Goal: Transaction & Acquisition: Purchase product/service

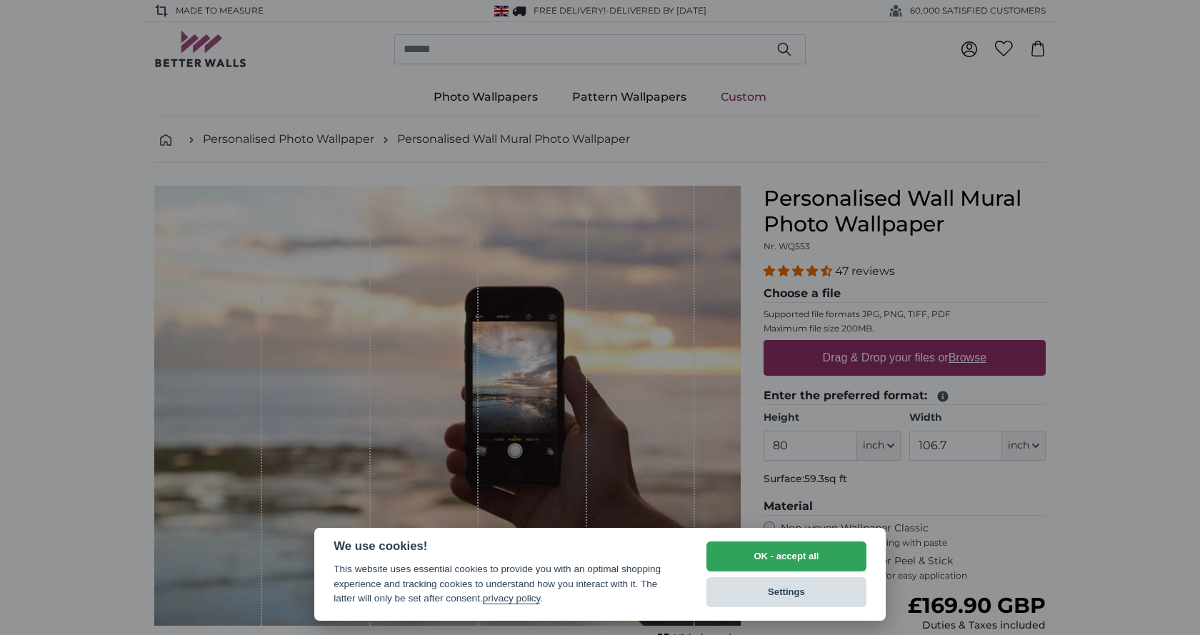
click at [784, 601] on button "Settings" at bounding box center [786, 592] width 160 height 30
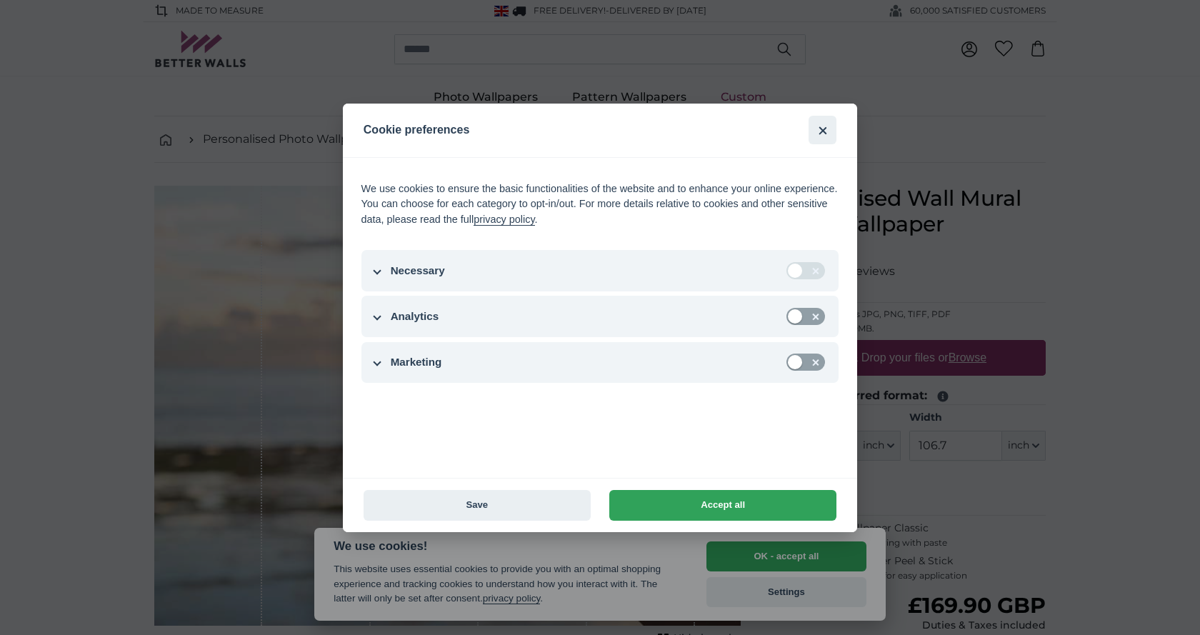
drag, startPoint x: 717, startPoint y: 502, endPoint x: 294, endPoint y: 505, distance: 423.6
click at [239, 484] on div "Cookie preferences We use cookies to ensure the basic functionalities of the we…" at bounding box center [599, 318] width 1161 height 429
click at [470, 511] on button "Save" at bounding box center [477, 505] width 227 height 31
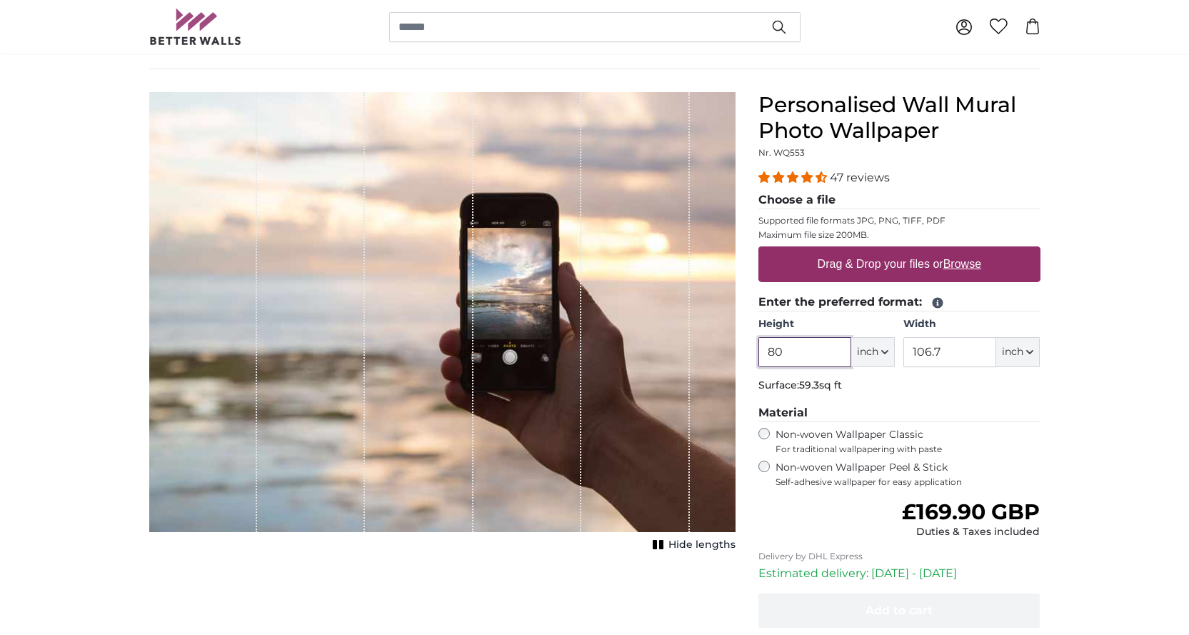
scroll to position [71, 0]
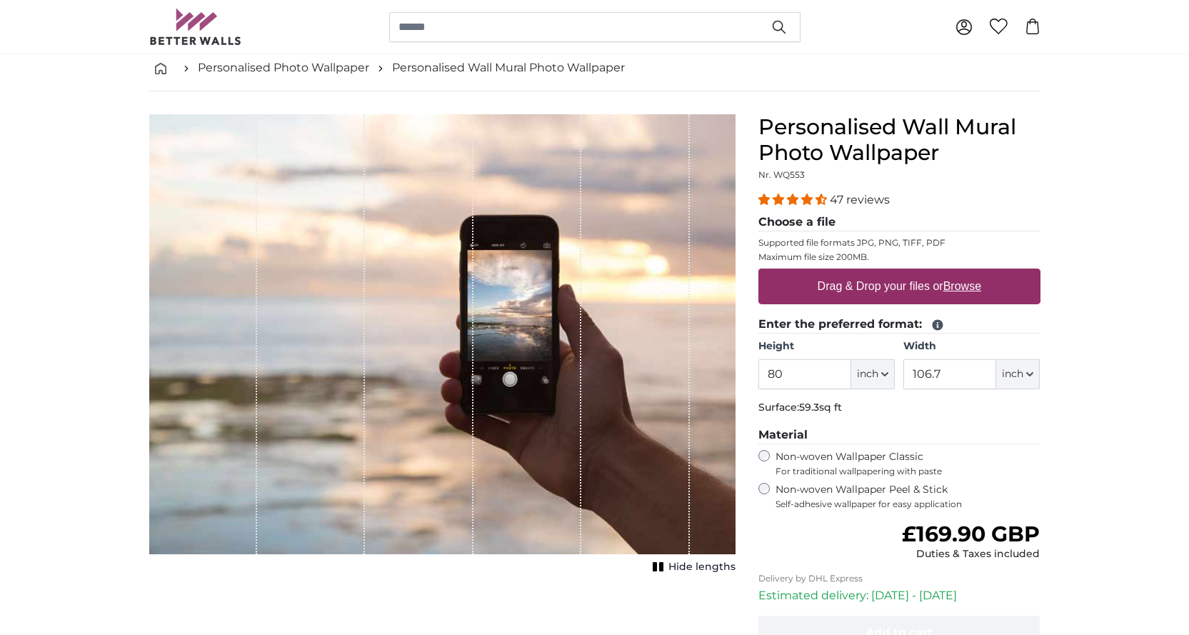
click at [872, 281] on label "Drag & Drop your files or Browse" at bounding box center [898, 286] width 175 height 29
click at [872, 273] on input "Drag & Drop your files or Browse" at bounding box center [900, 271] width 282 height 4
type input "**********"
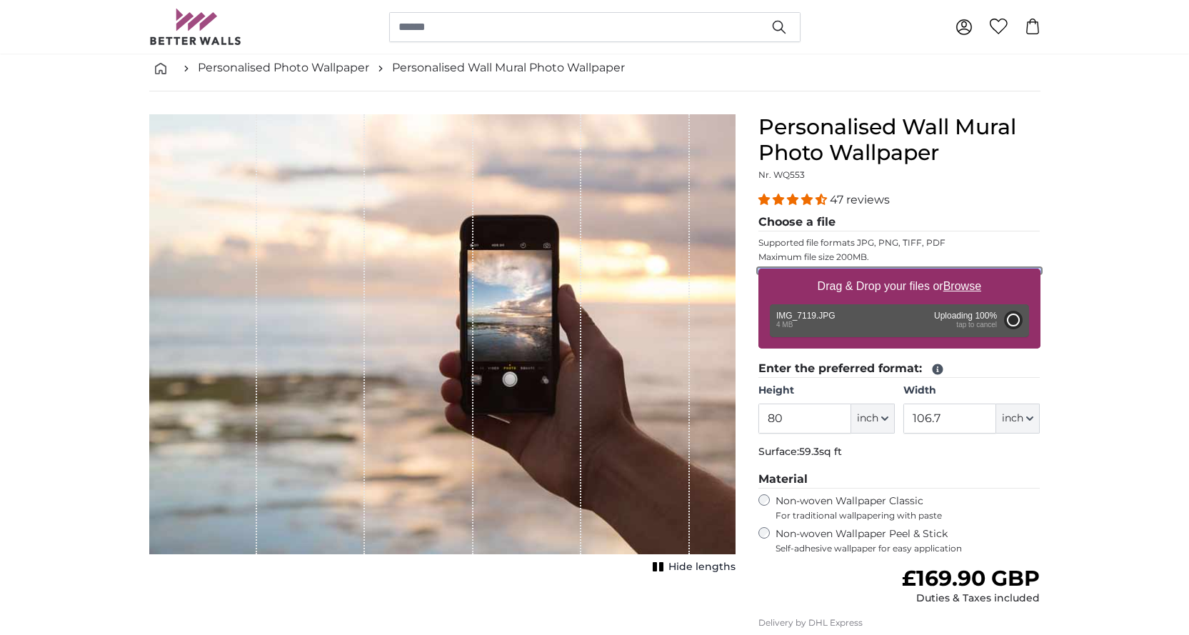
type input "106.4"
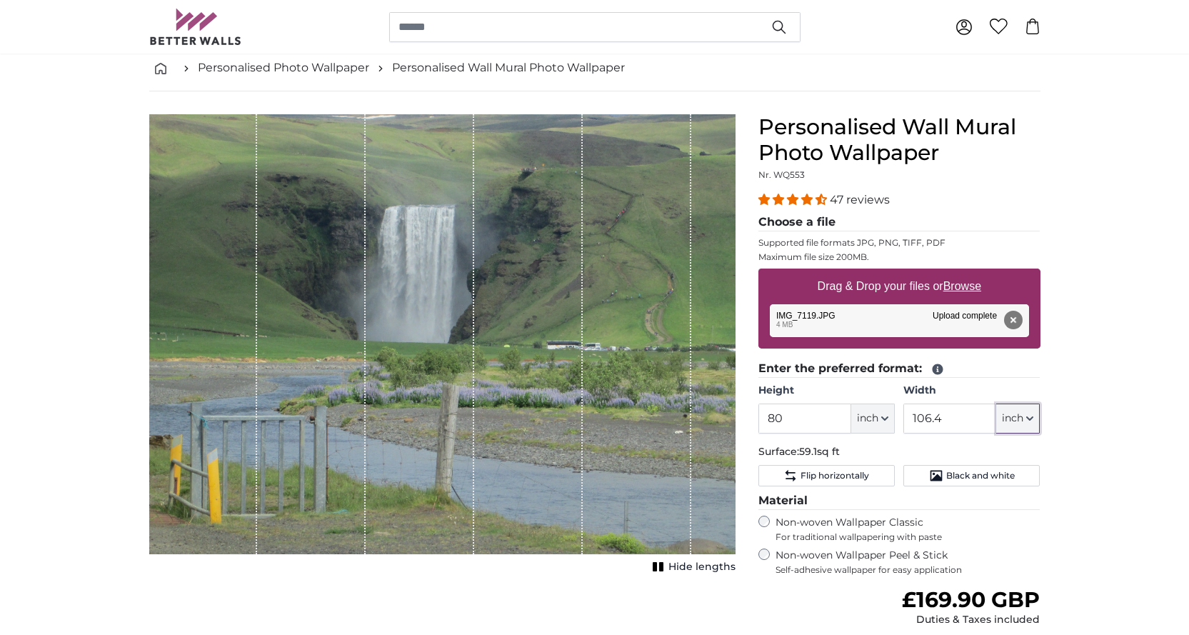
click at [1027, 422] on icon "button" at bounding box center [1029, 418] width 7 height 7
drag, startPoint x: 784, startPoint y: 414, endPoint x: 759, endPoint y: 420, distance: 25.8
click at [759, 419] on input "80" at bounding box center [805, 419] width 93 height 30
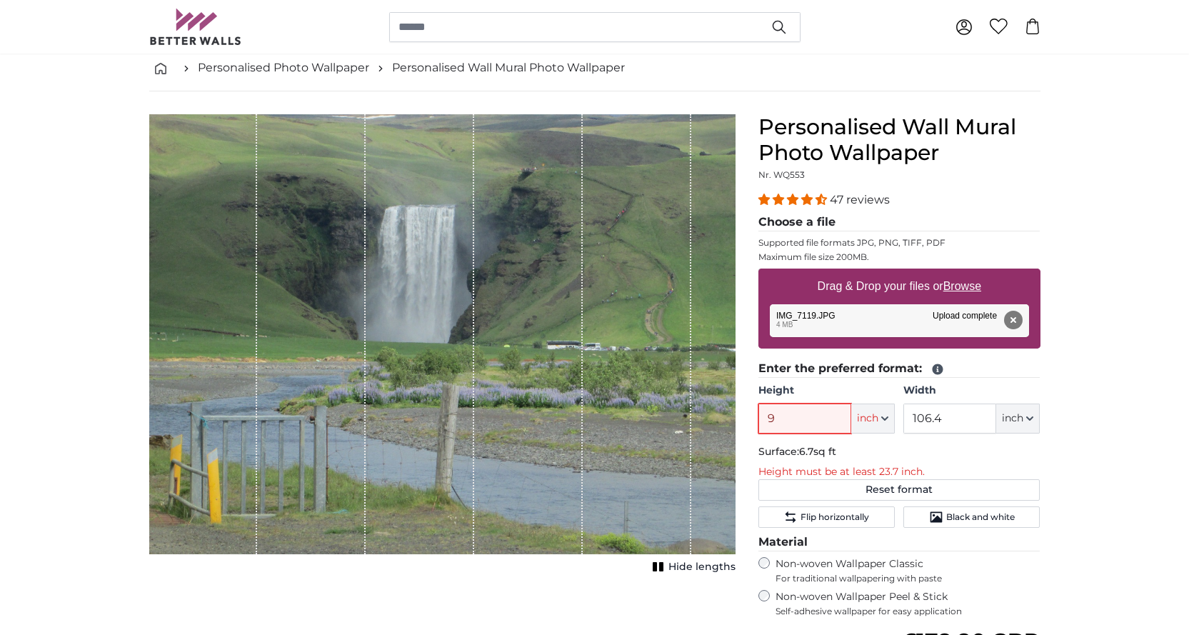
type input "94"
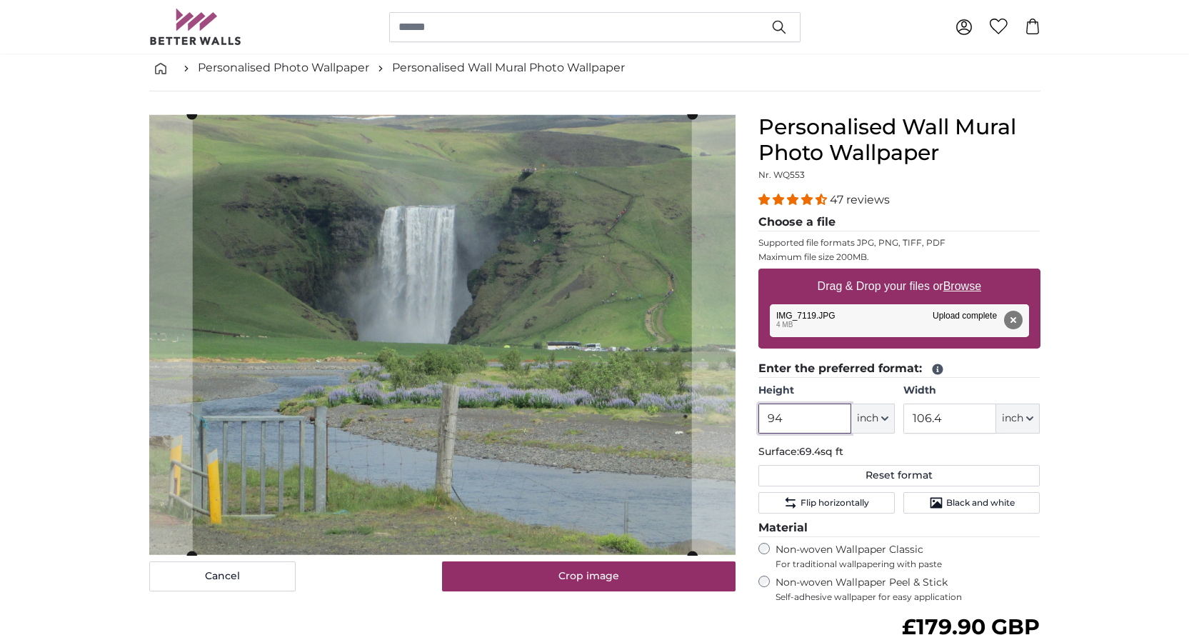
type input "94"
drag, startPoint x: 948, startPoint y: 420, endPoint x: 906, endPoint y: 416, distance: 41.6
click at [906, 416] on input "106.4" at bounding box center [950, 419] width 93 height 30
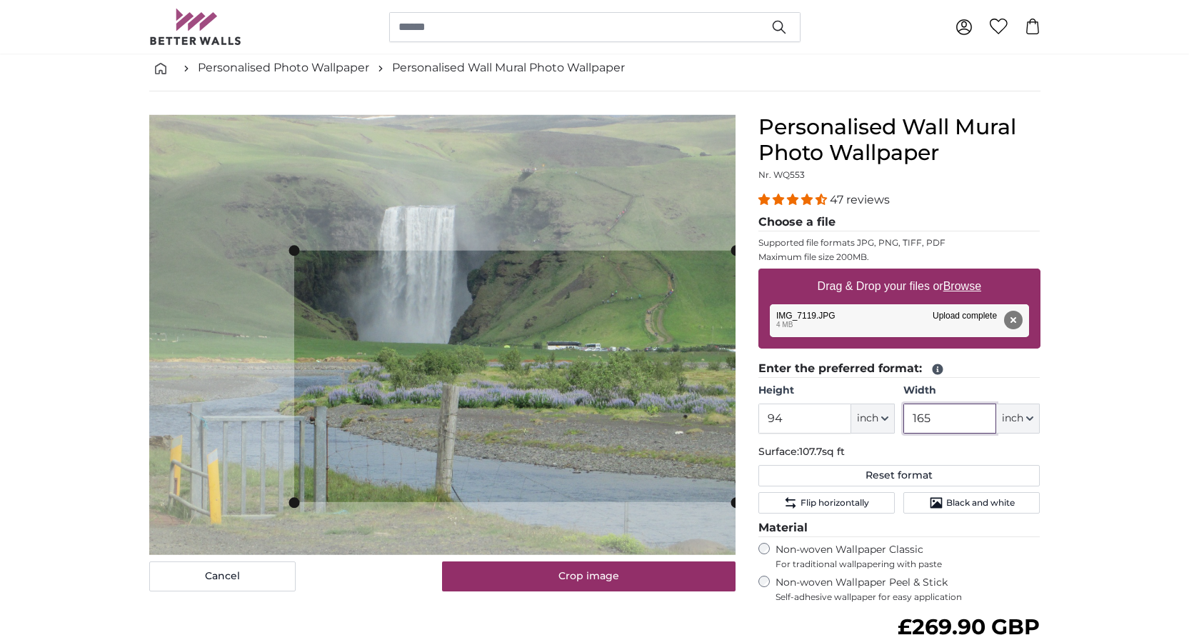
click at [0, 0] on slot at bounding box center [0, 0] width 0 height 0
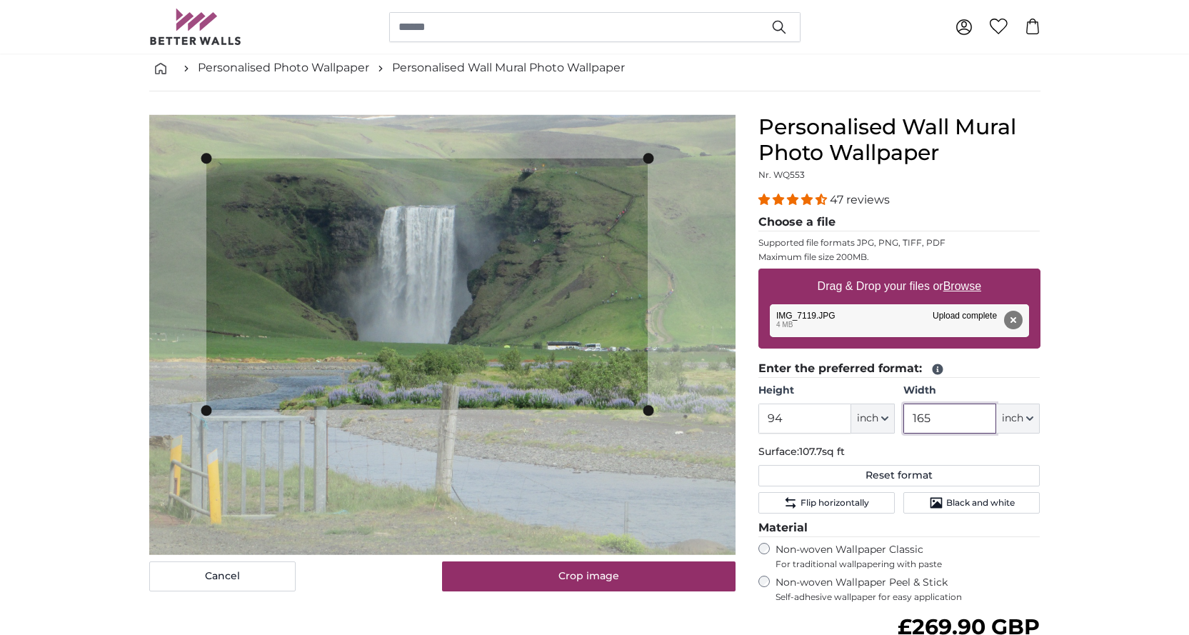
click at [441, 237] on cropper-handle at bounding box center [426, 284] width 441 height 251
click at [0, 0] on slot at bounding box center [0, 0] width 0 height 0
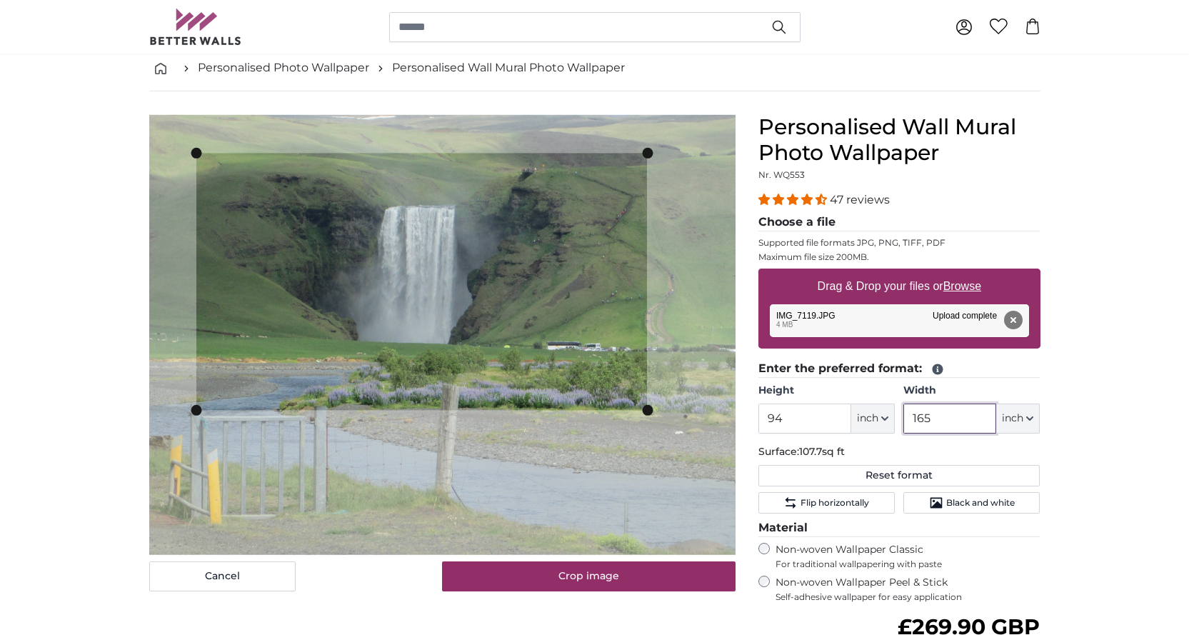
click at [0, 0] on slot at bounding box center [0, 0] width 0 height 0
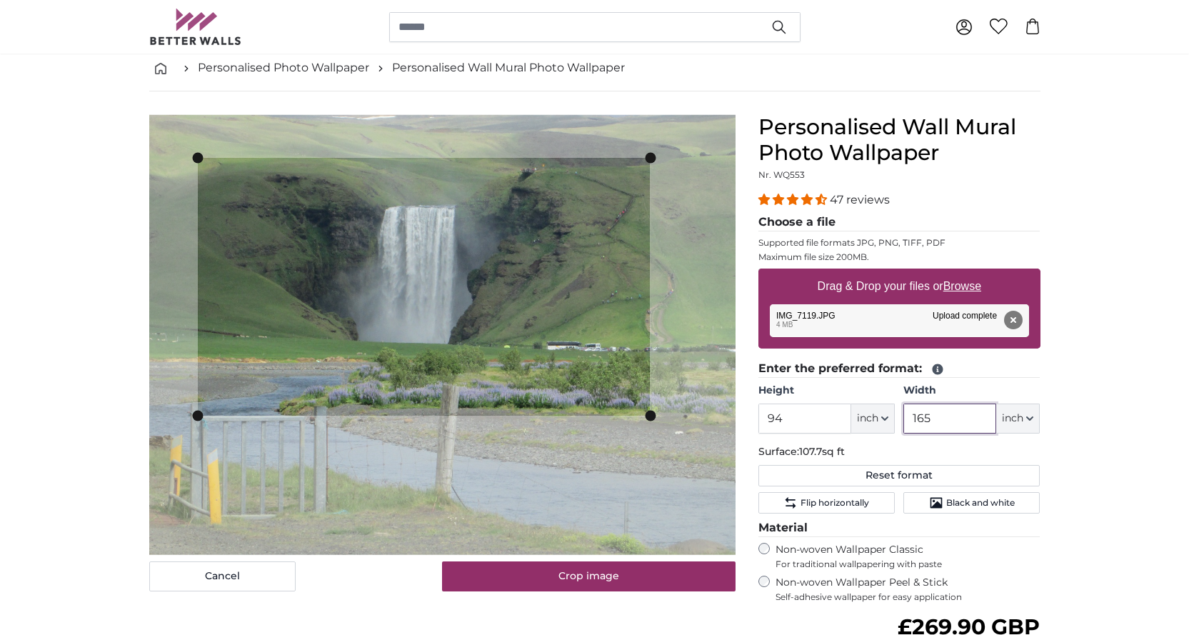
click at [487, 301] on cropper-handle at bounding box center [424, 287] width 452 height 258
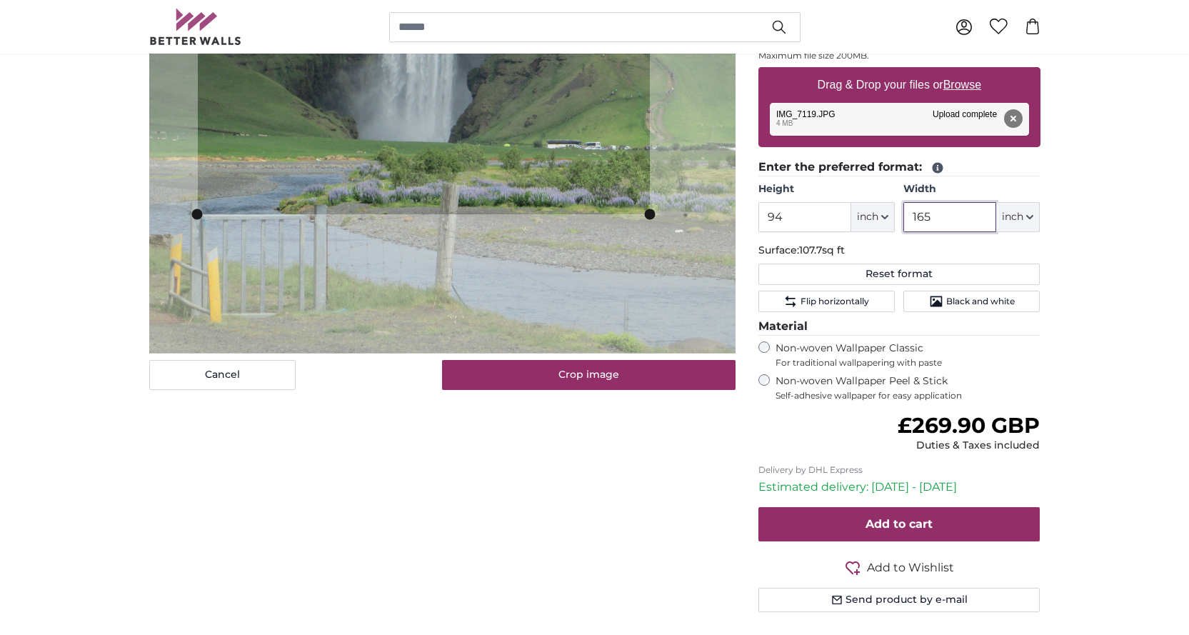
scroll to position [286, 0]
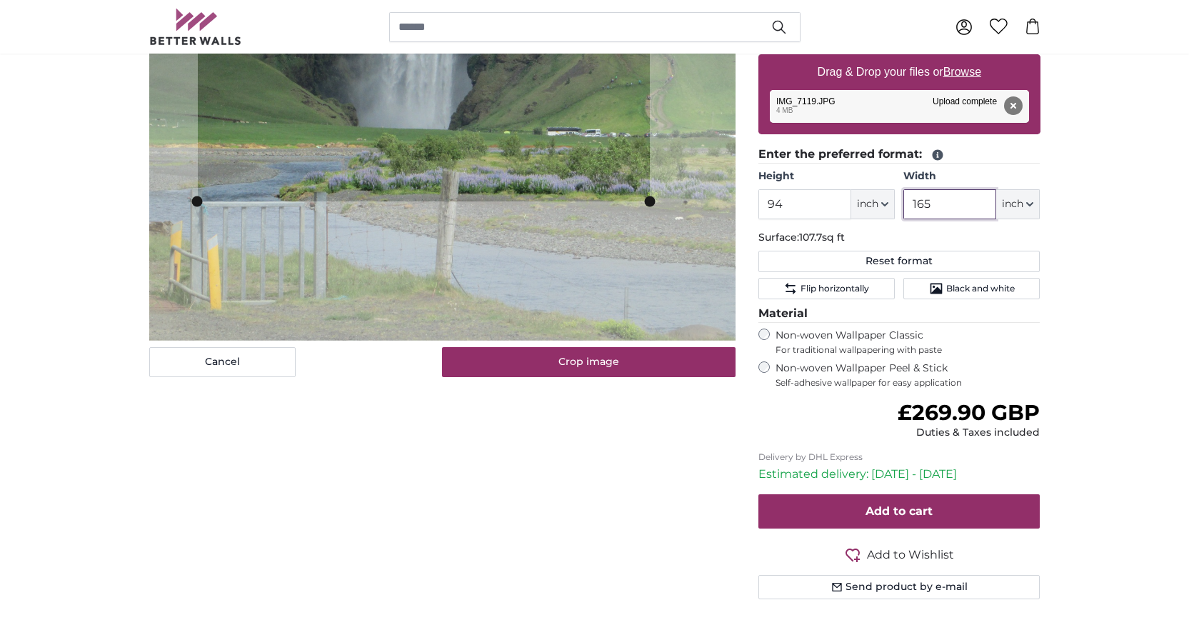
type input "165"
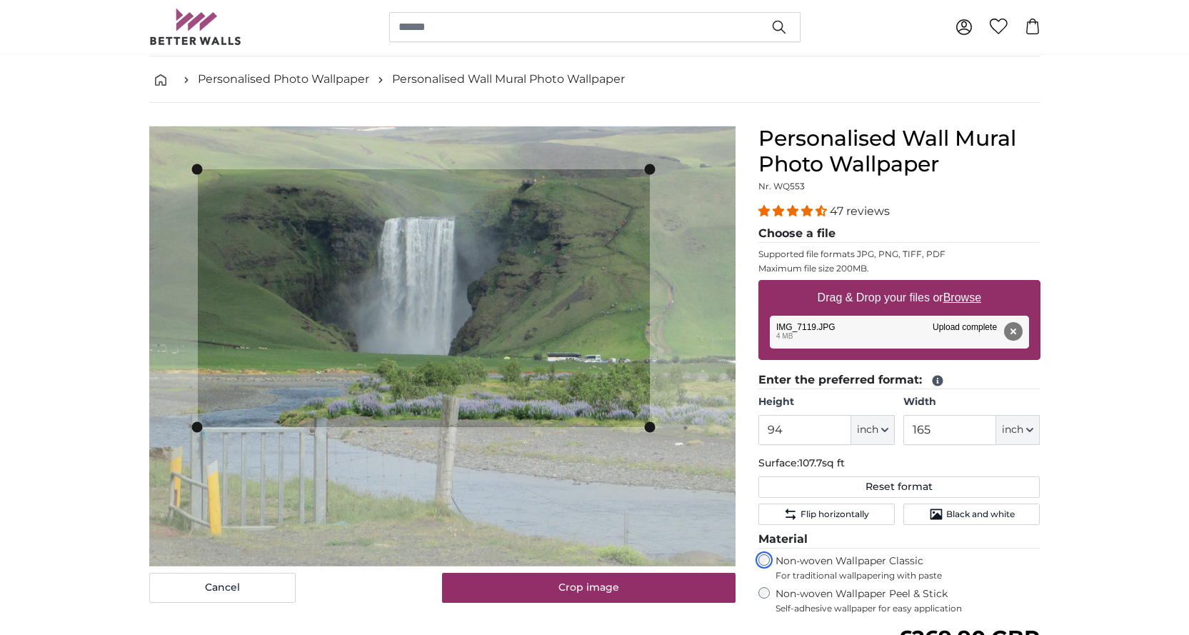
scroll to position [143, 0]
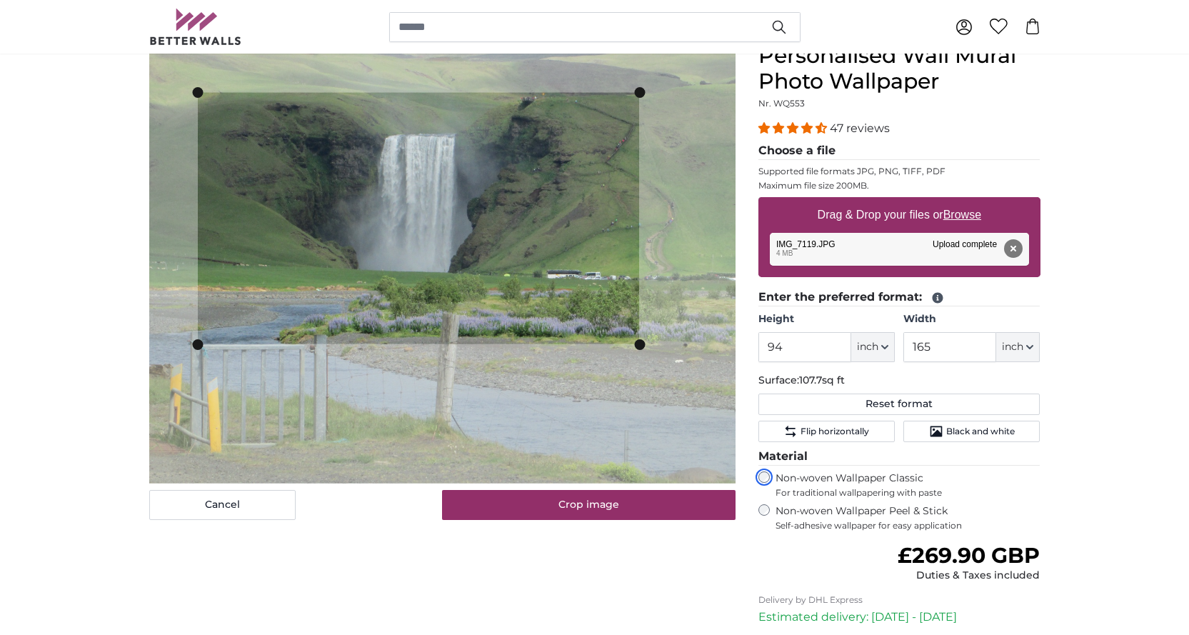
click at [0, 0] on slot at bounding box center [0, 0] width 0 height 0
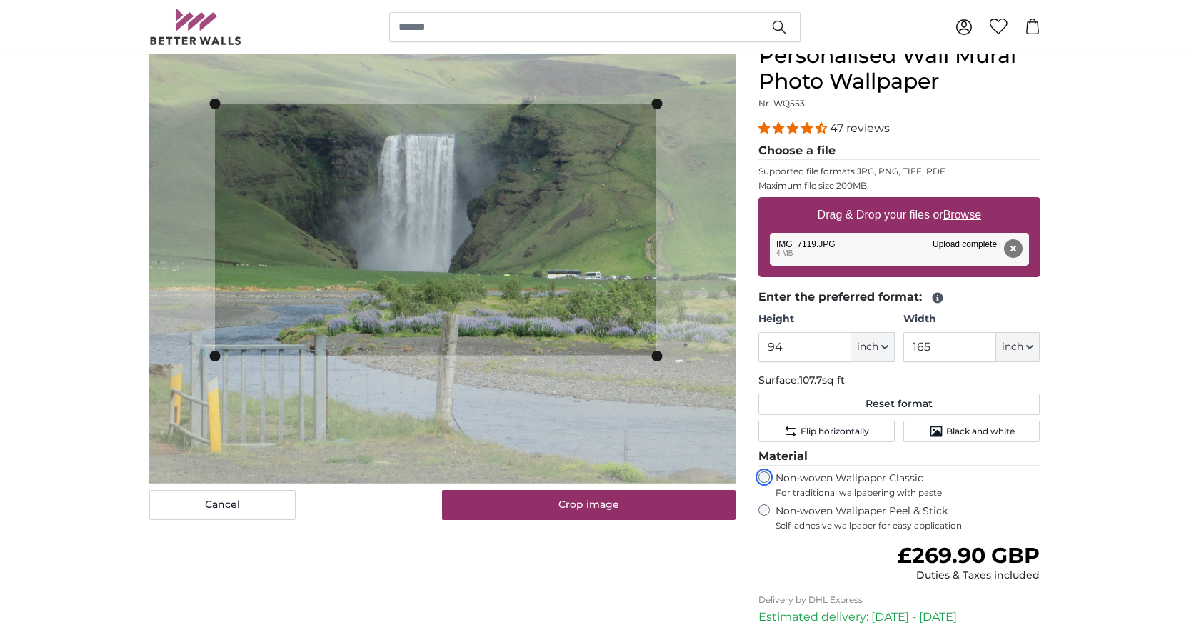
click at [545, 259] on cropper-handle at bounding box center [435, 229] width 441 height 251
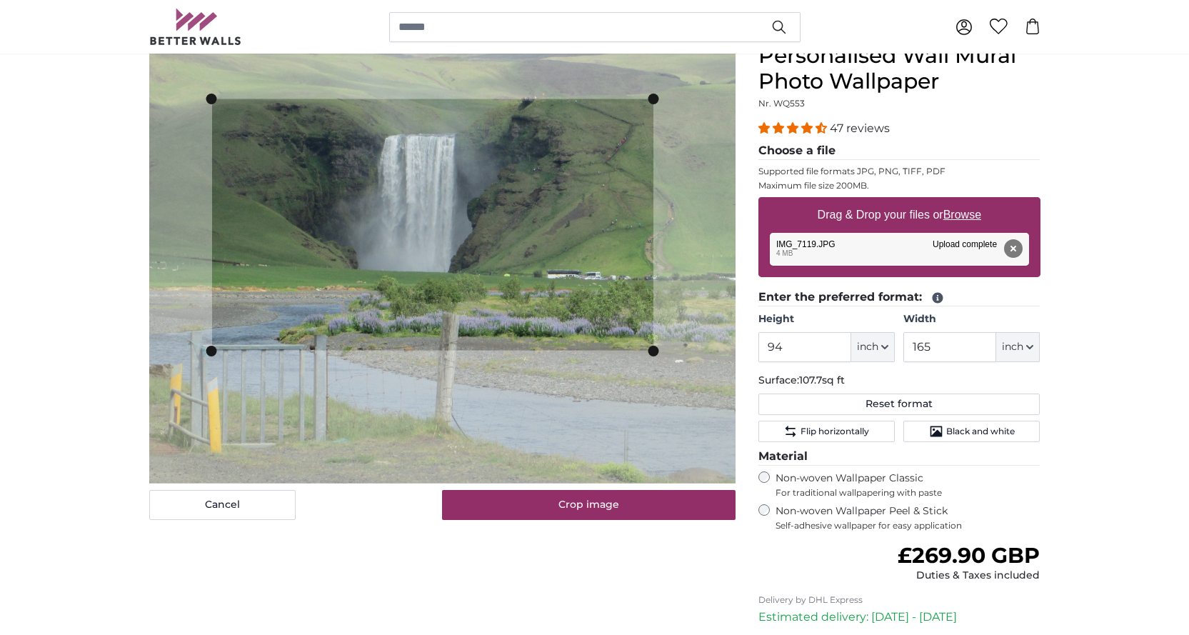
click at [801, 247] on div "Remove Retry Remove Upload Cancel Retry Remove IMG_7119.JPG edit 4 MB Upload co…" at bounding box center [899, 249] width 259 height 33
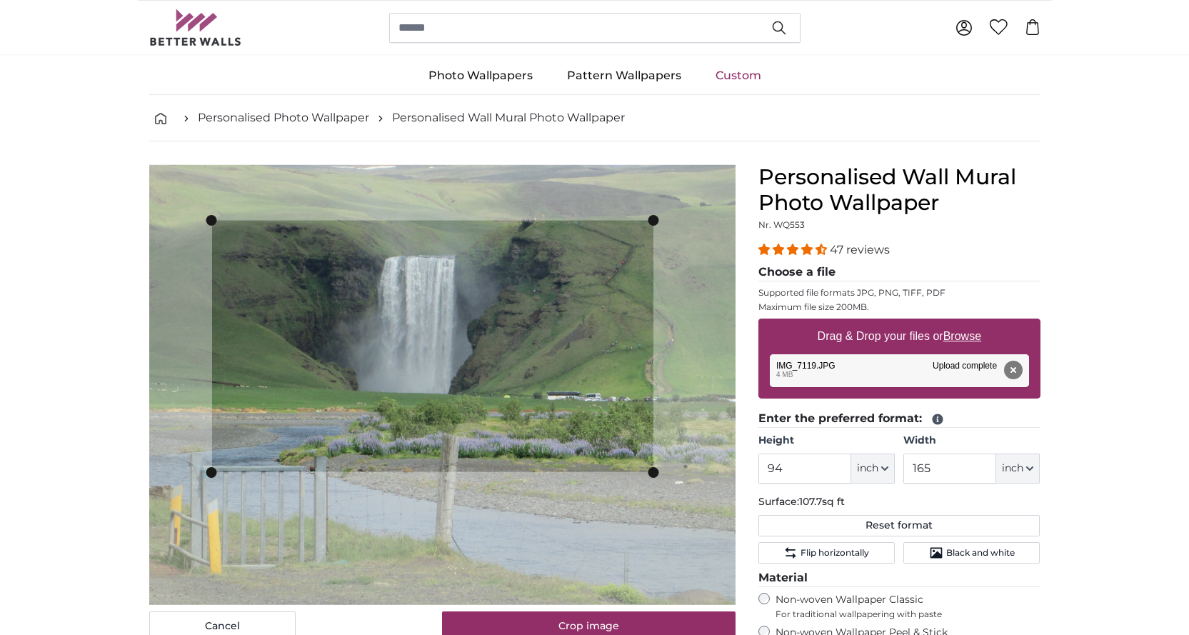
scroll to position [0, 0]
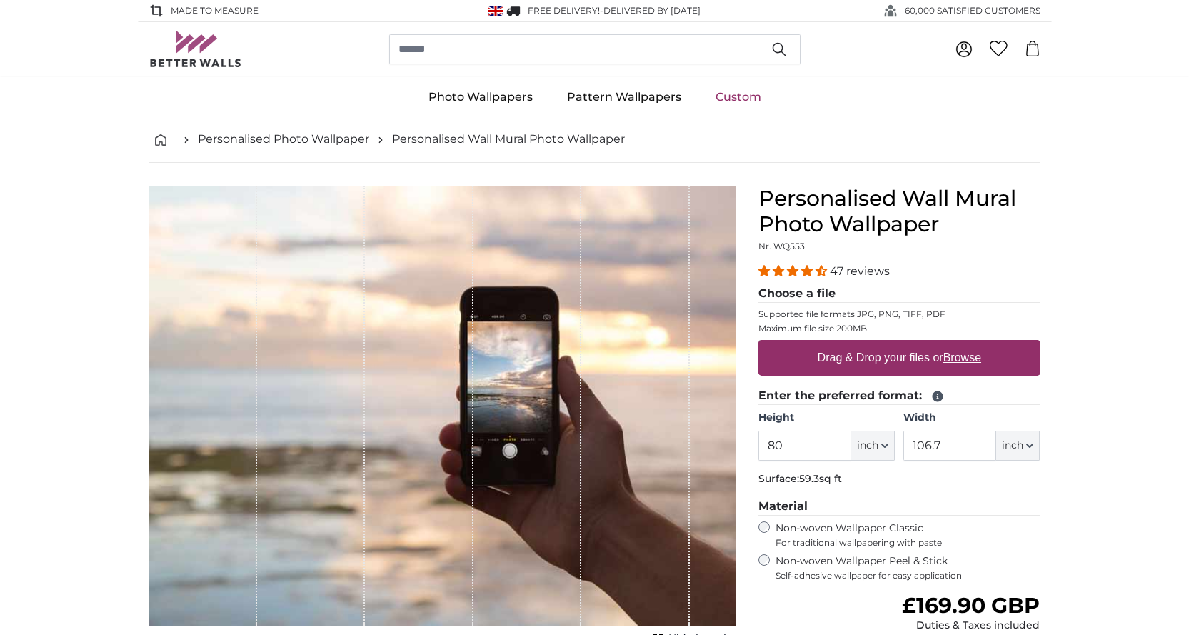
click at [866, 354] on label "Drag & Drop your files or Browse" at bounding box center [898, 358] width 175 height 29
click at [866, 344] on input "Drag & Drop your files or Browse" at bounding box center [900, 342] width 282 height 4
type input "**********"
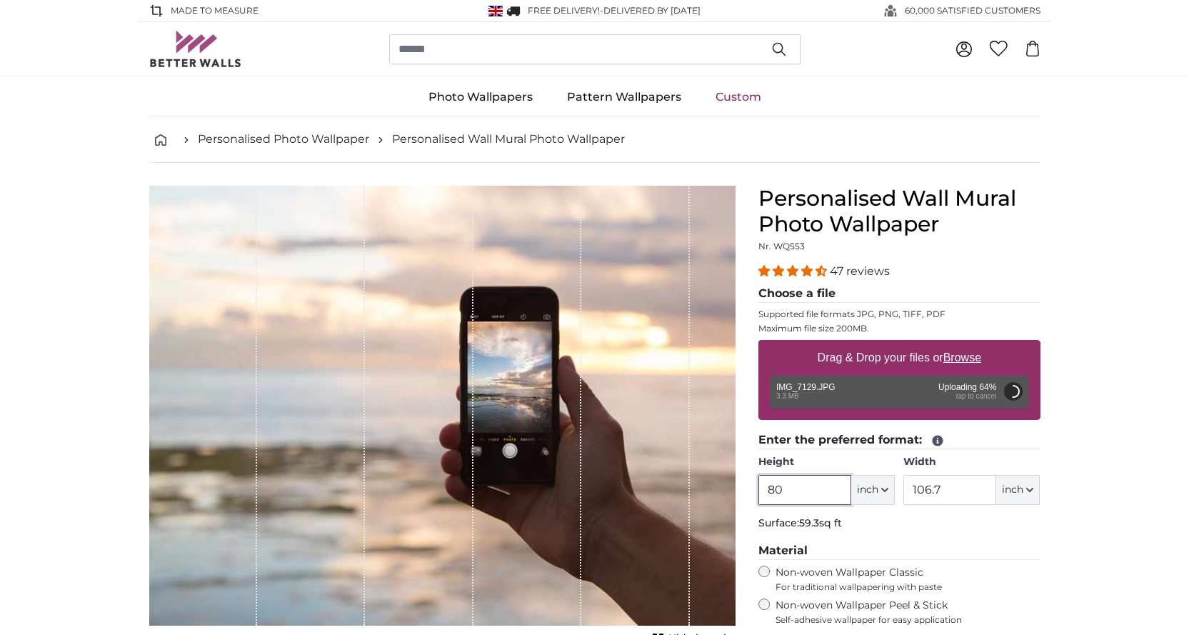
drag, startPoint x: 808, startPoint y: 490, endPoint x: 729, endPoint y: 495, distance: 79.4
click at [729, 495] on product-detail "Cancel Crop image Hide lengths Personalised Wall Mural Photo Wallpaper Nr. WQ55…" at bounding box center [595, 517] width 914 height 708
type input "106.4"
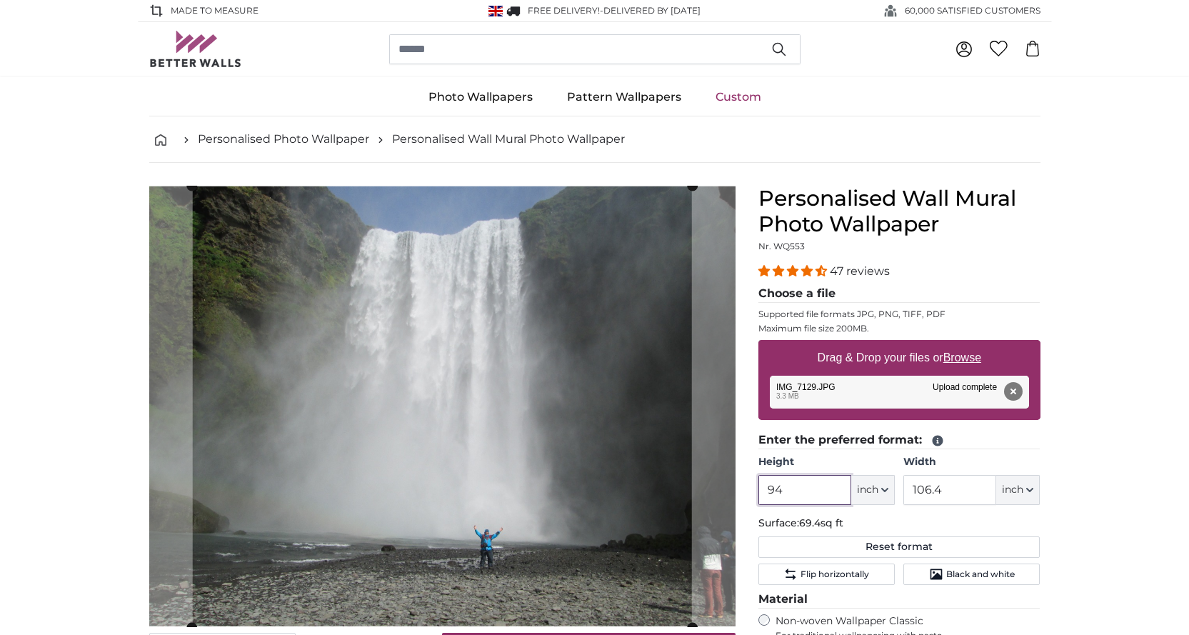
type input "94"
click at [954, 492] on input "106.4" at bounding box center [950, 490] width 93 height 30
drag, startPoint x: 954, startPoint y: 492, endPoint x: 895, endPoint y: 509, distance: 61.0
click at [896, 497] on div "Height 94 ft inch Centimeter (cm) Inches (inch) Feet (ft. in.) Width 106.4 ft i…" at bounding box center [900, 480] width 282 height 50
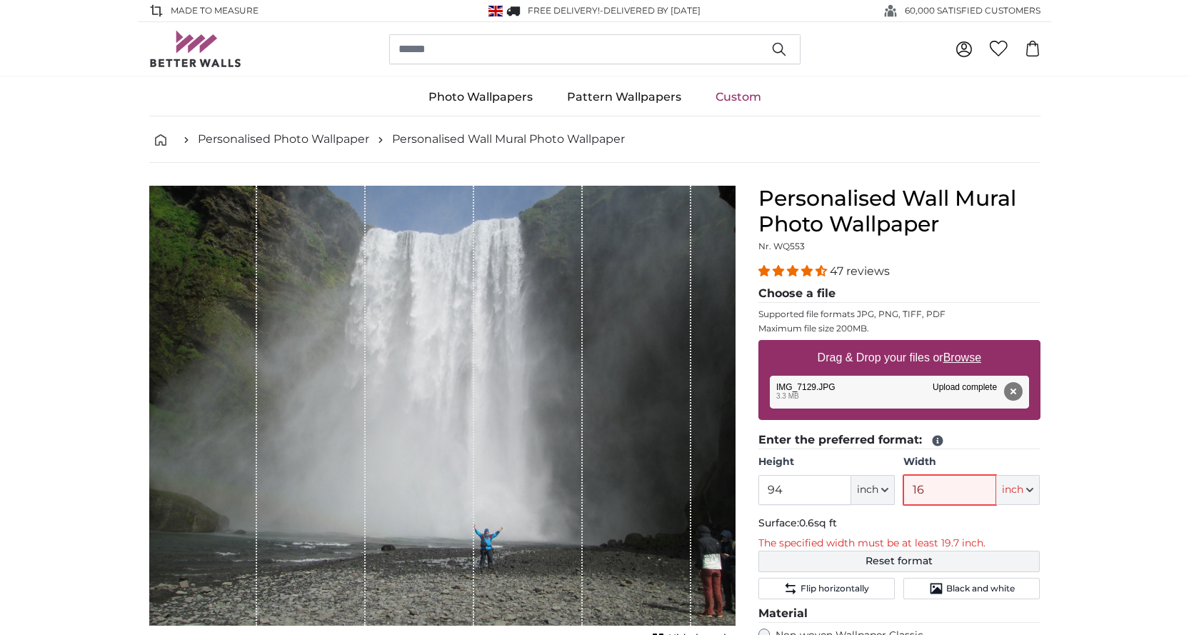
type input "165"
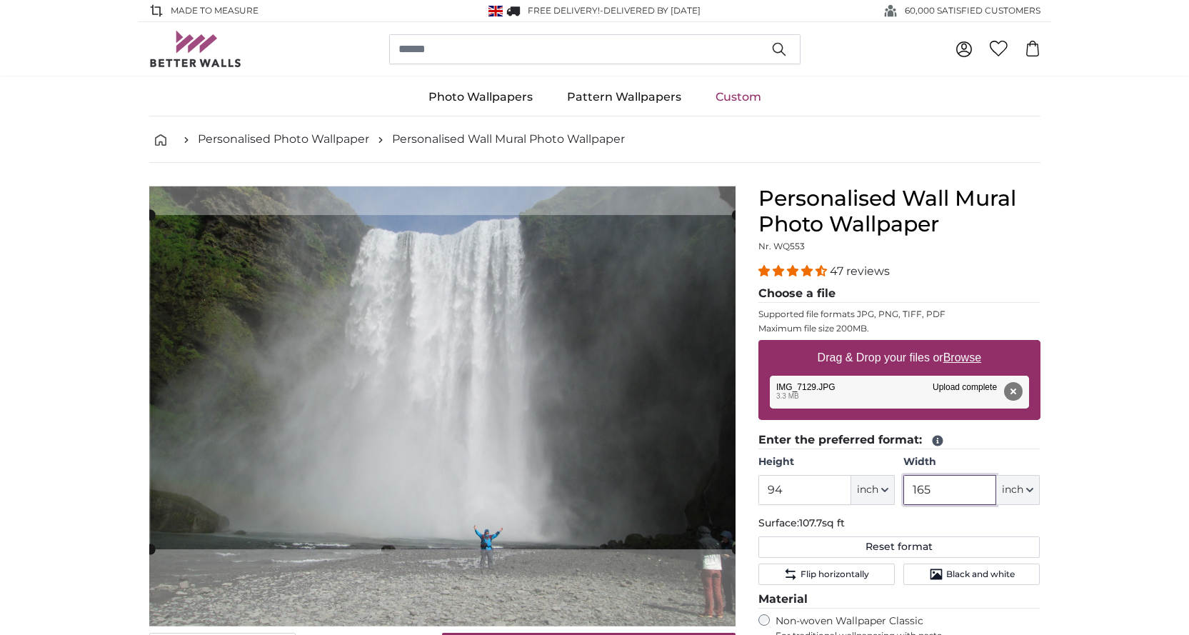
click at [442, 395] on cropper-handle at bounding box center [443, 382] width 586 height 334
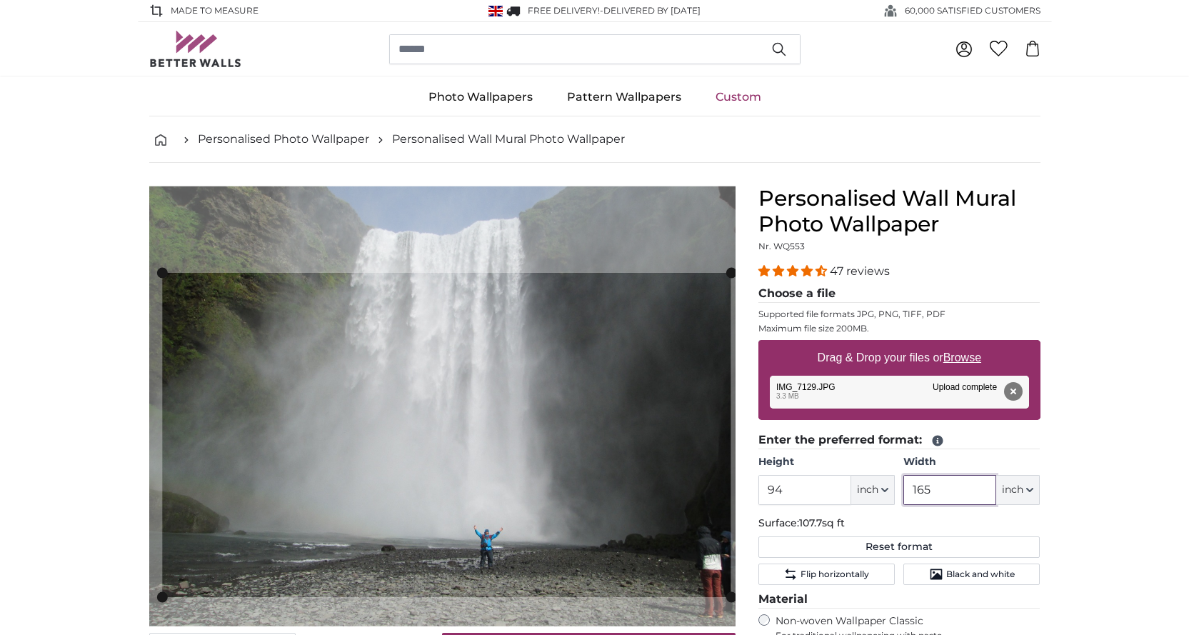
click at [0, 0] on slot at bounding box center [0, 0] width 0 height 0
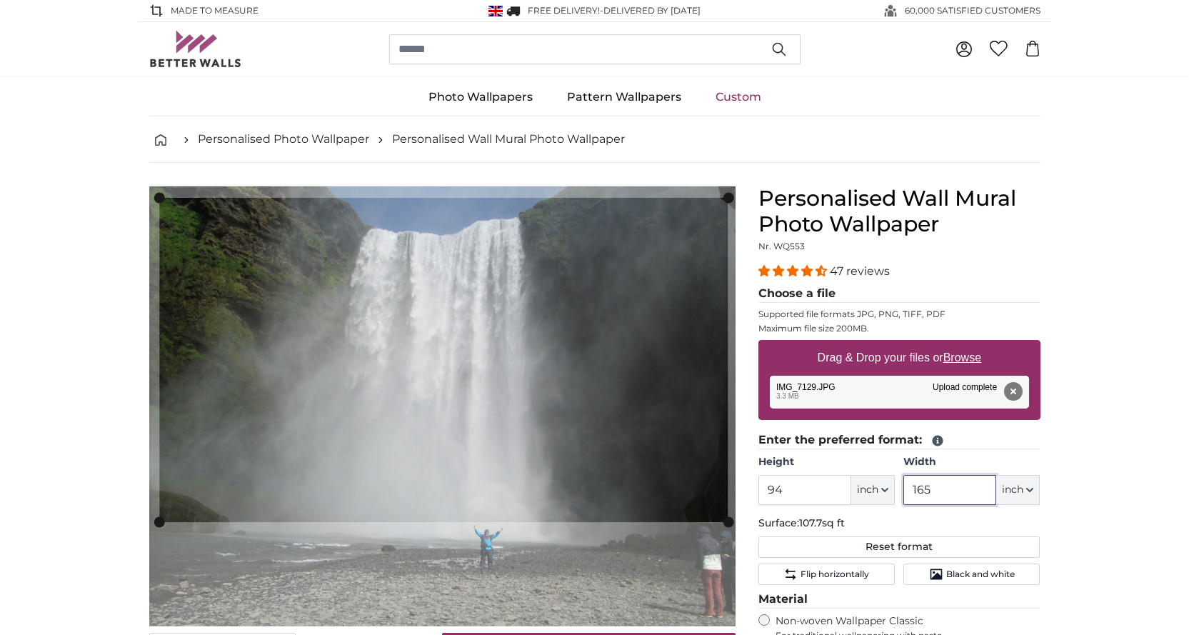
click at [450, 347] on cropper-handle at bounding box center [443, 360] width 569 height 324
type input "165"
